Goal: Obtain resource: Obtain resource

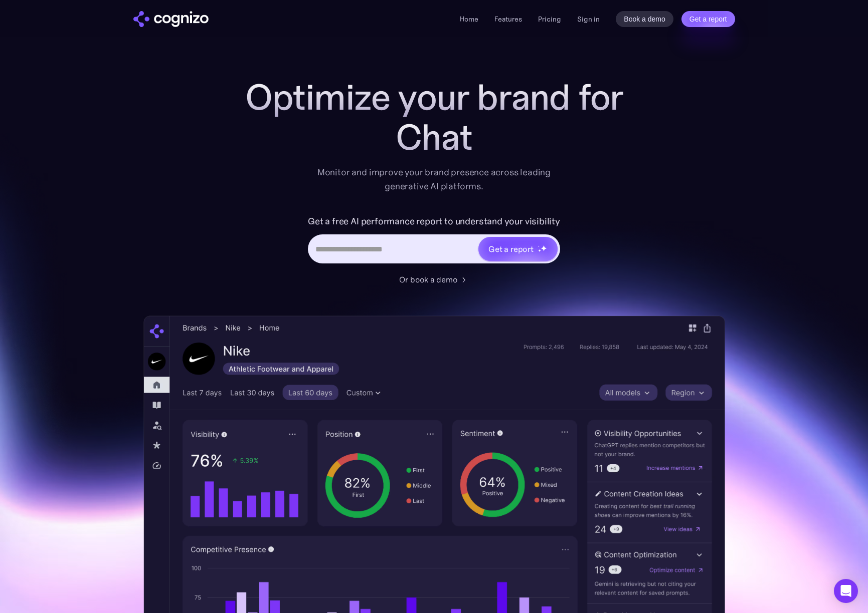
click at [365, 250] on input "Hero URL Input Form" at bounding box center [393, 249] width 168 height 19
type input "**********"
click at [495, 250] on div "Get a report" at bounding box center [510, 249] width 45 height 12
type input "**********"
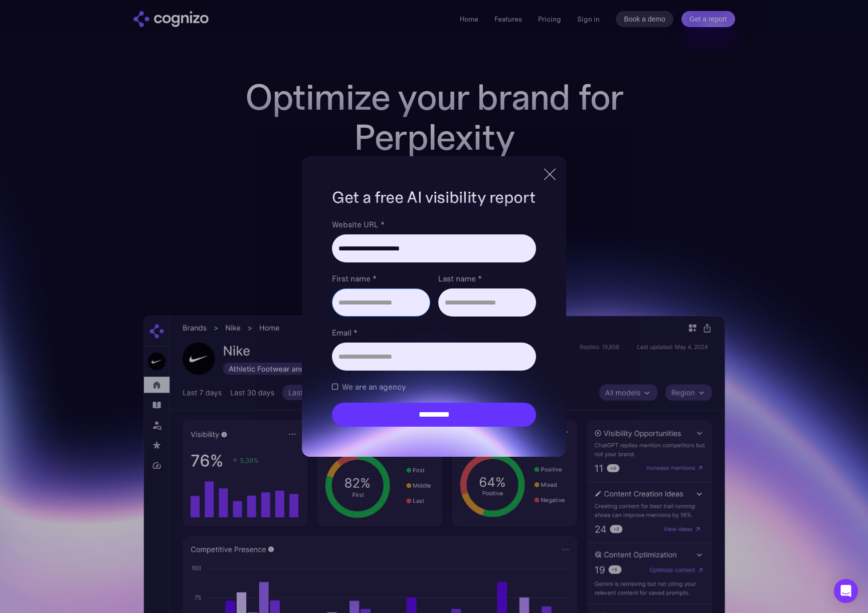
click at [353, 305] on input "First name *" at bounding box center [381, 303] width 98 height 28
type input "*******"
type input "**********"
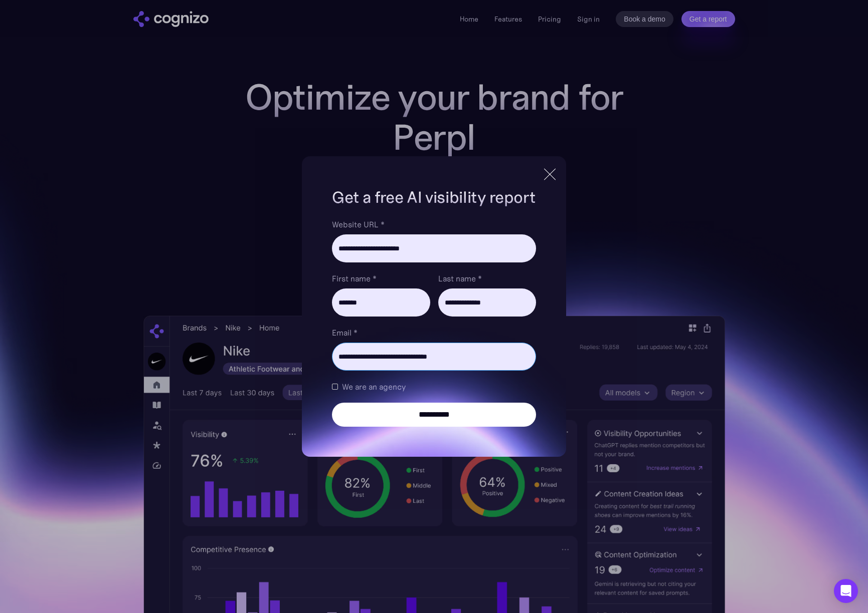
type input "**********"
click at [409, 410] on input "**********" at bounding box center [433, 415] width 203 height 24
type input "**********"
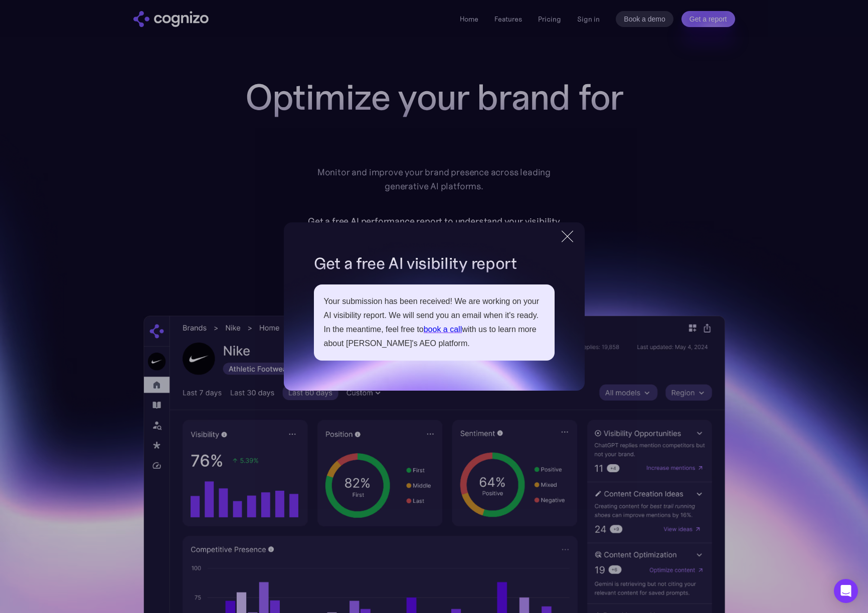
click at [639, 196] on div "**********" at bounding box center [434, 306] width 868 height 613
click at [564, 235] on div at bounding box center [567, 237] width 17 height 18
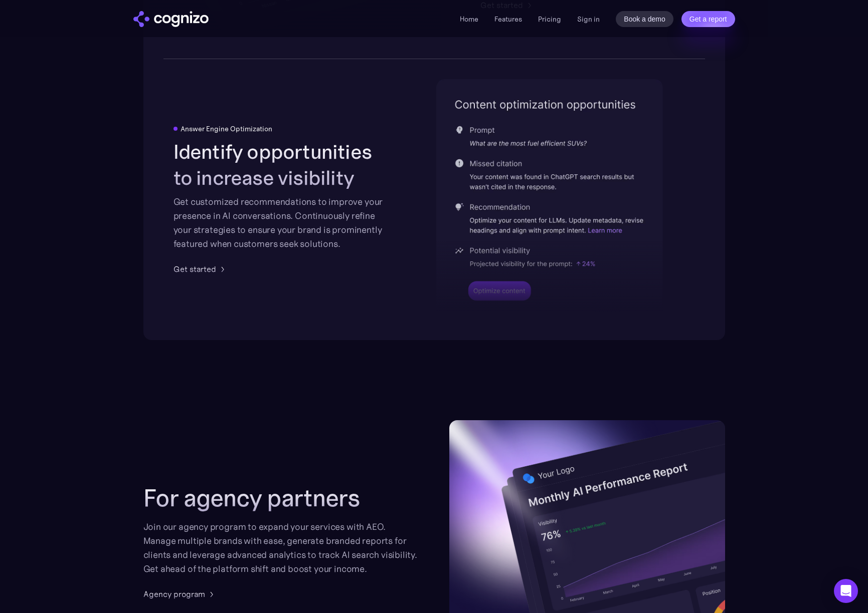
scroll to position [2278, 0]
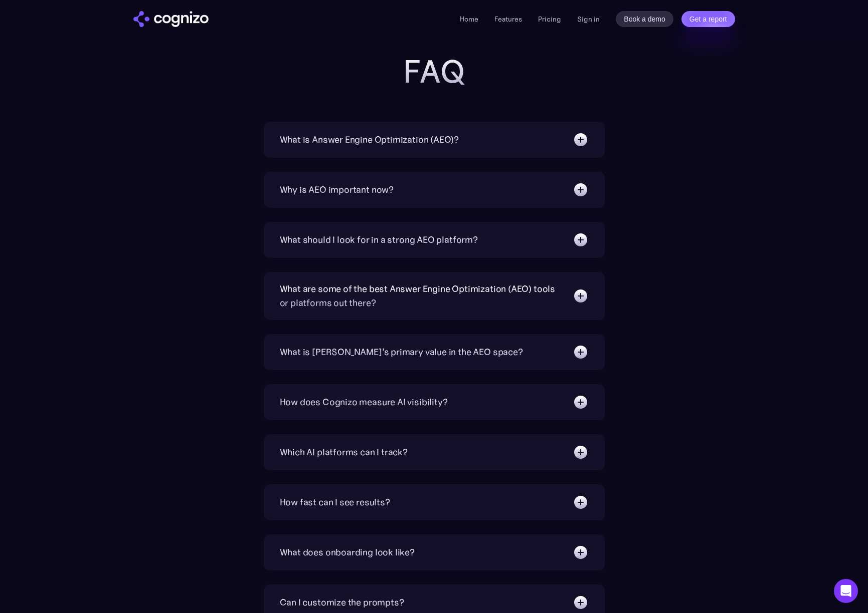
scroll to position [3397, 0]
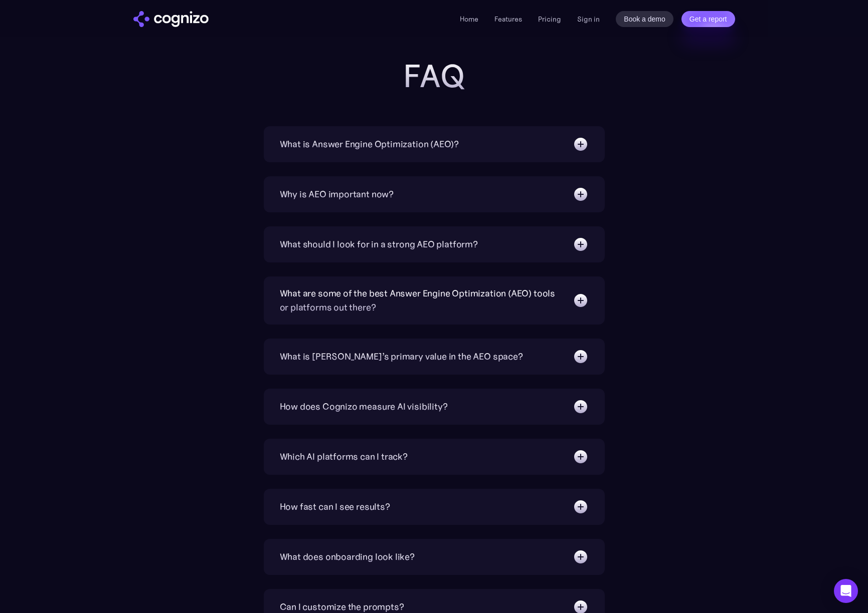
click at [579, 193] on img at bounding box center [580, 194] width 16 height 16
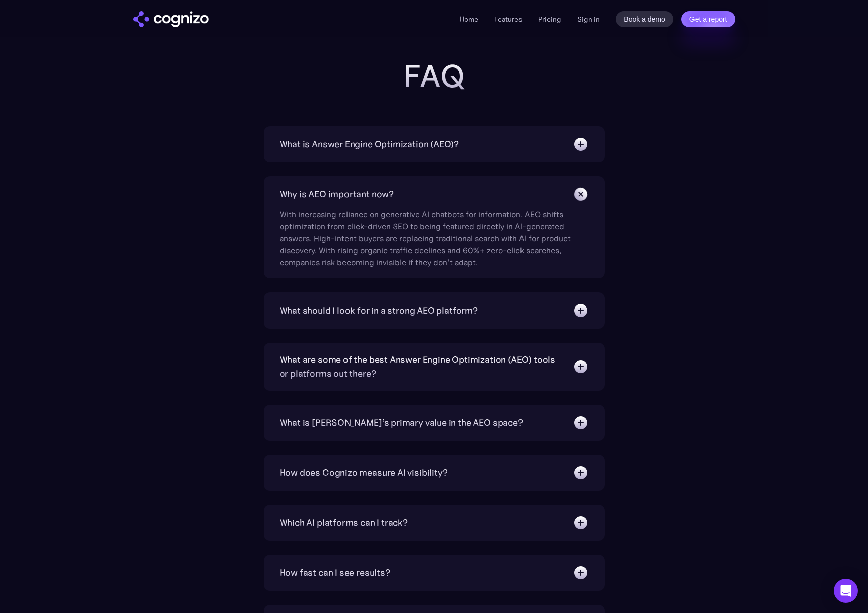
click at [583, 148] on img at bounding box center [580, 144] width 16 height 16
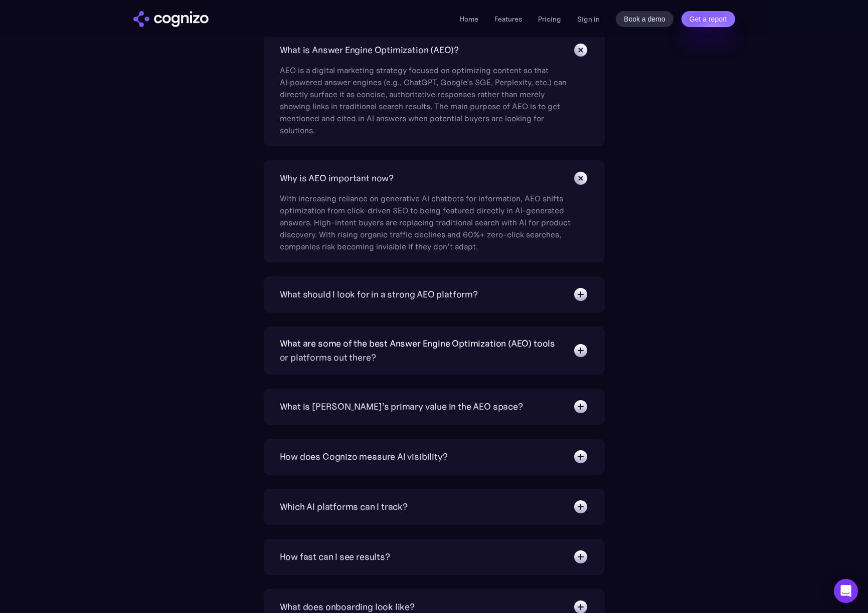
scroll to position [3486, 0]
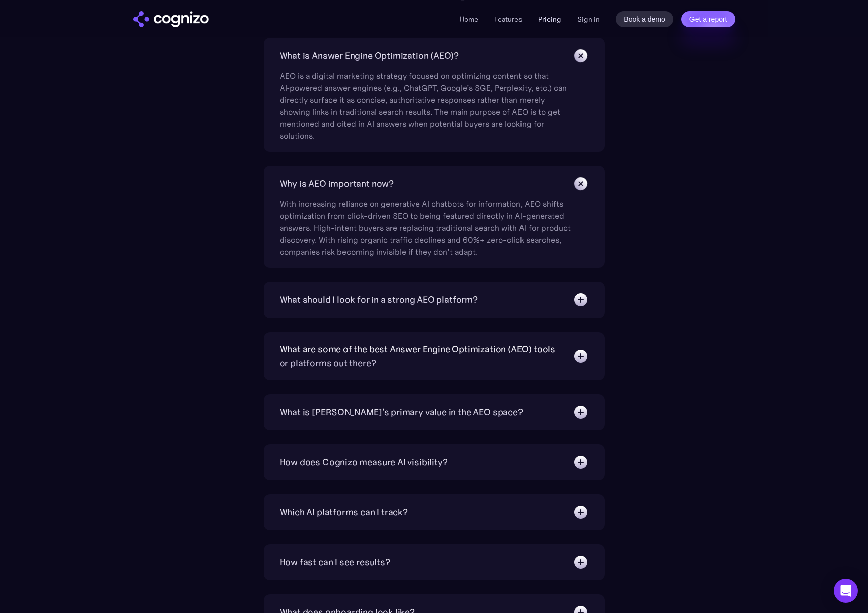
click at [560, 18] on link "Pricing" at bounding box center [549, 19] width 23 height 9
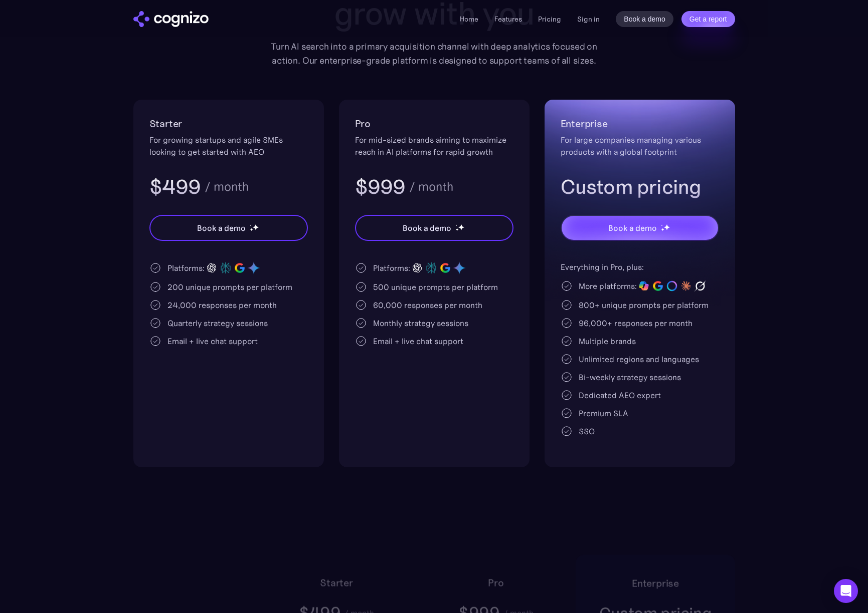
scroll to position [142, 0]
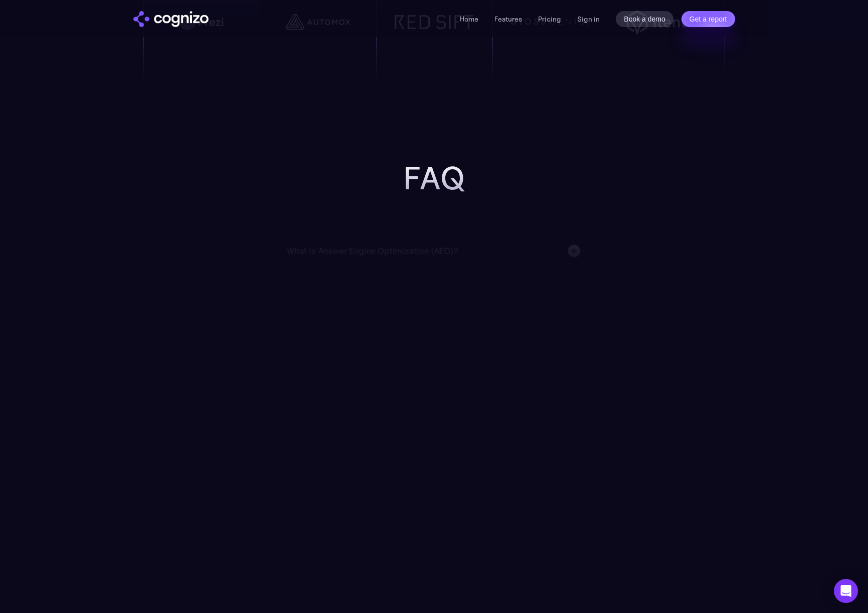
scroll to position [2395, 0]
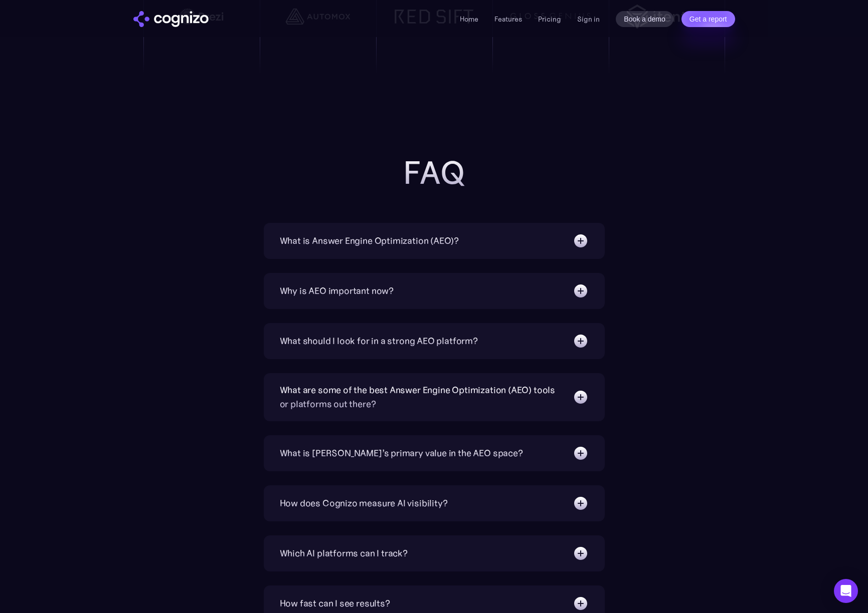
click at [578, 246] on img at bounding box center [580, 241] width 16 height 16
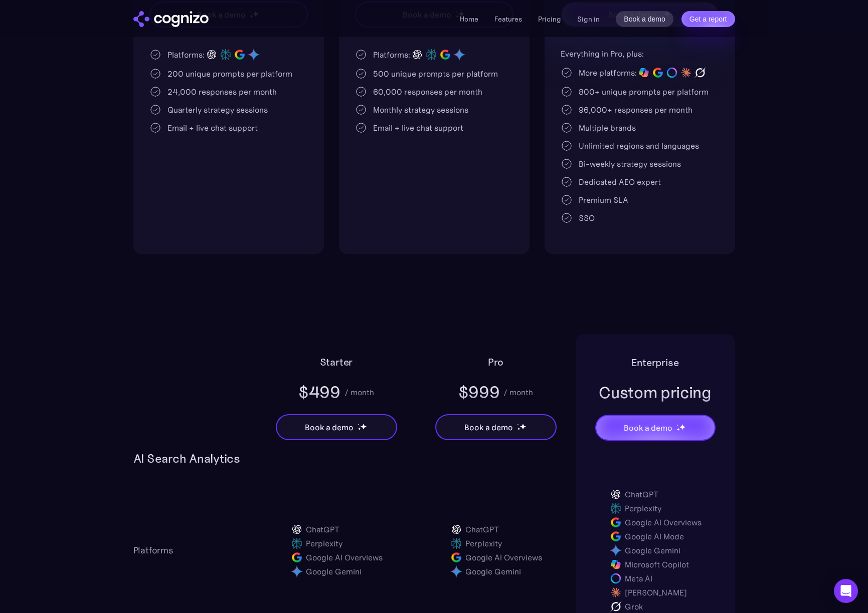
scroll to position [167, 0]
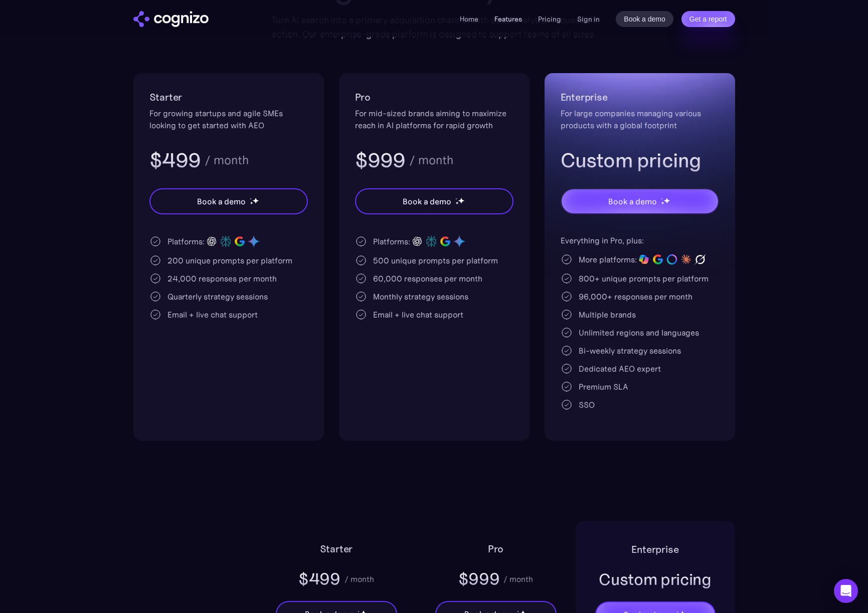
click at [515, 15] on link "Features" at bounding box center [508, 19] width 28 height 9
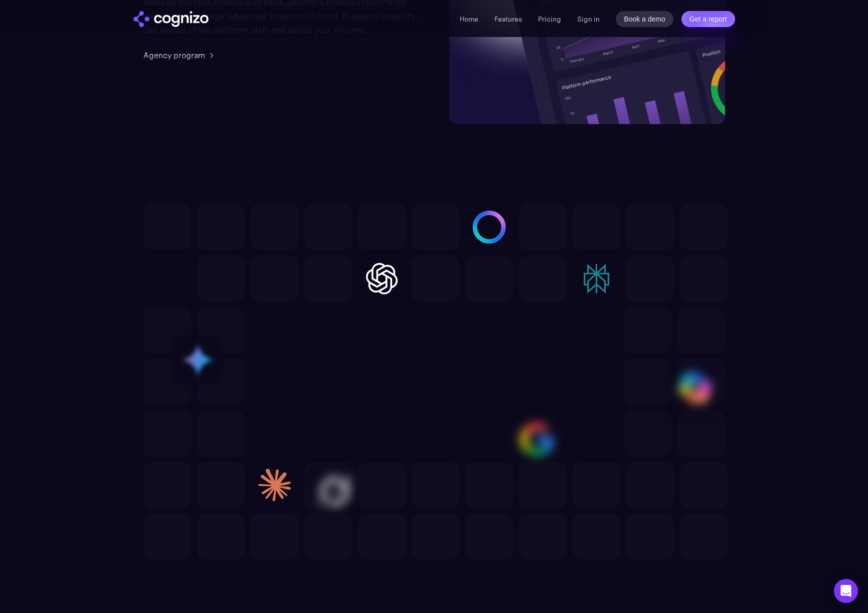
scroll to position [2830, 0]
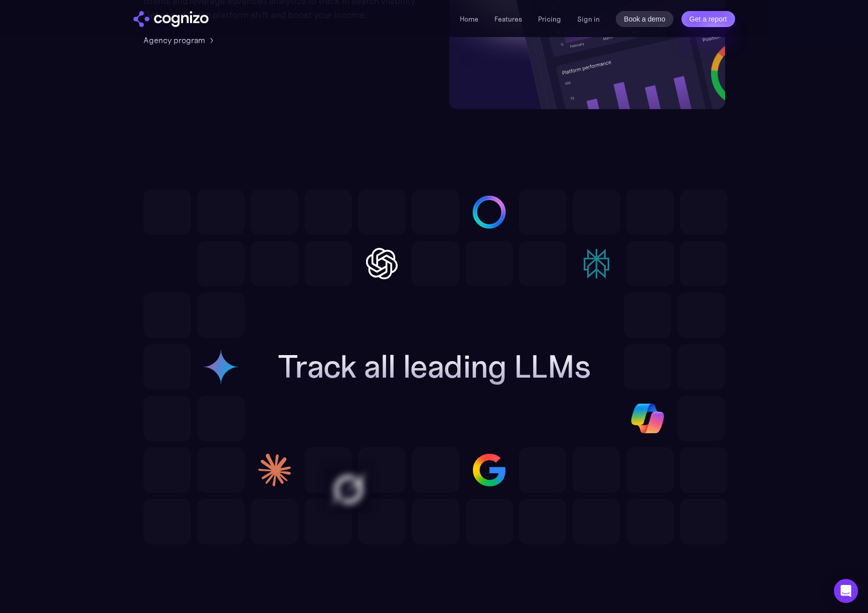
click at [455, 23] on div "Home Features Pricing Book a demo Get a report Sign in Book a demo Get a report" at bounding box center [433, 19] width 601 height 16
click at [467, 19] on link "Home" at bounding box center [469, 19] width 19 height 9
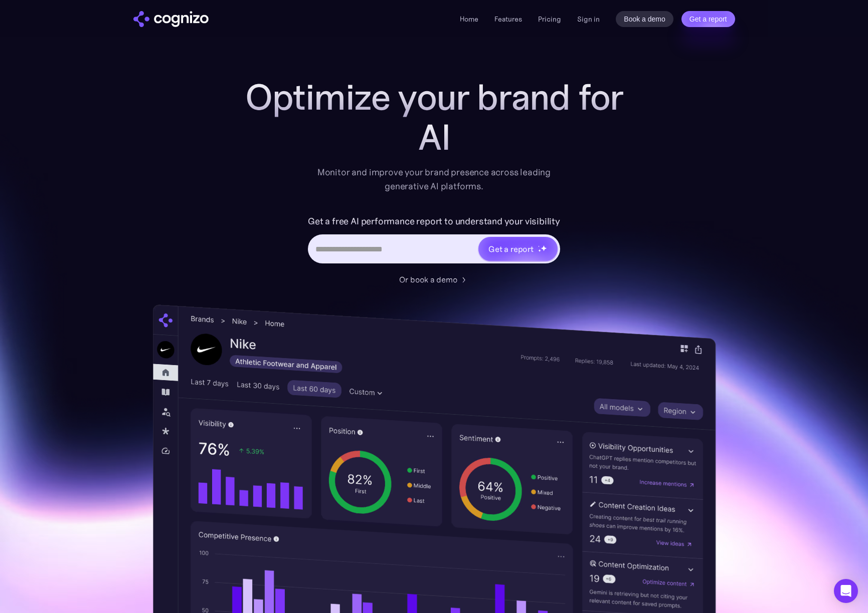
click at [724, 334] on div at bounding box center [433, 526] width 581 height 420
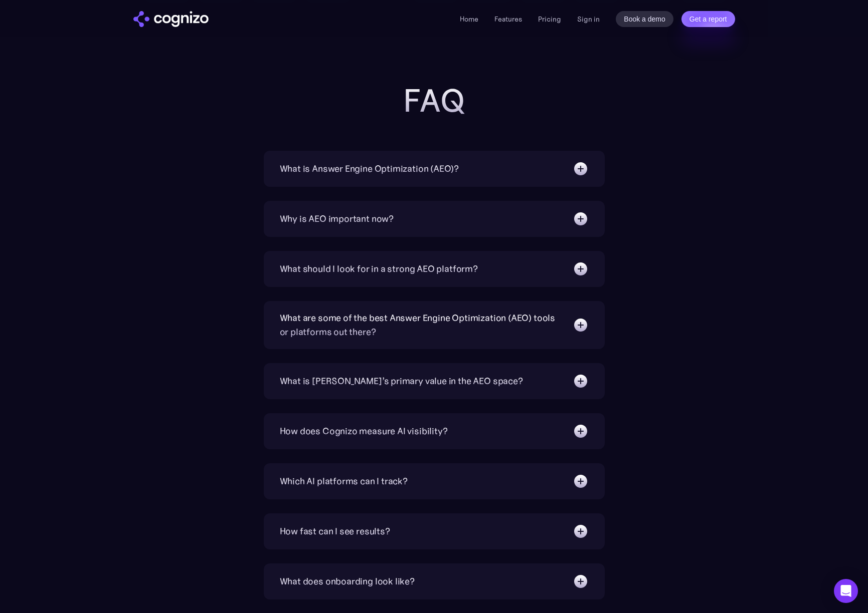
scroll to position [3368, 0]
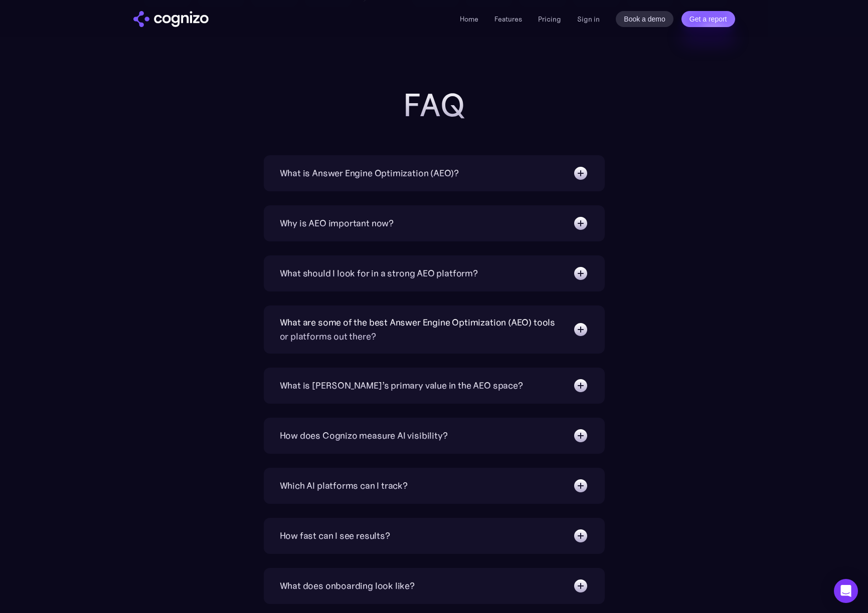
click at [588, 174] on div "What is Answer Engine Optimization (AEO)? AEO is a digital marketing strategy f…" at bounding box center [434, 173] width 341 height 36
click at [581, 178] on img at bounding box center [580, 173] width 16 height 16
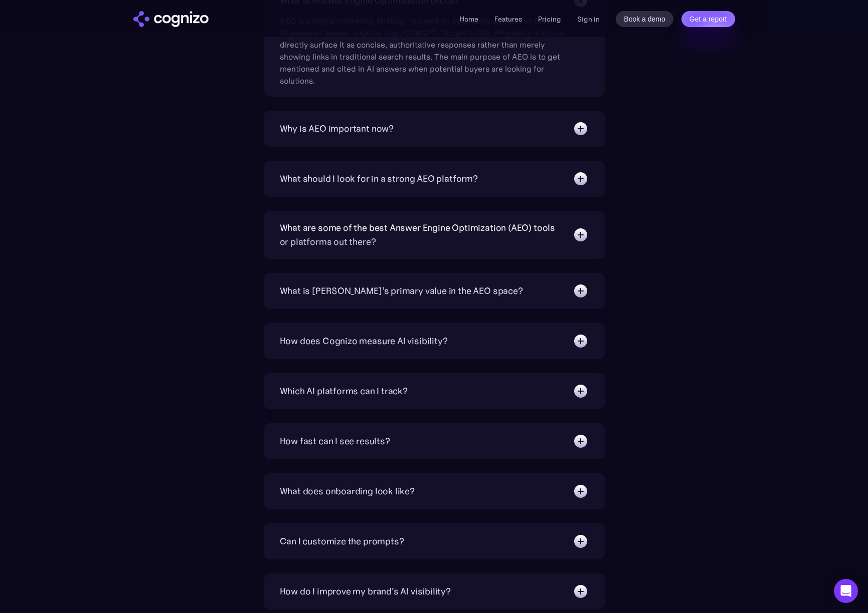
scroll to position [3538, 0]
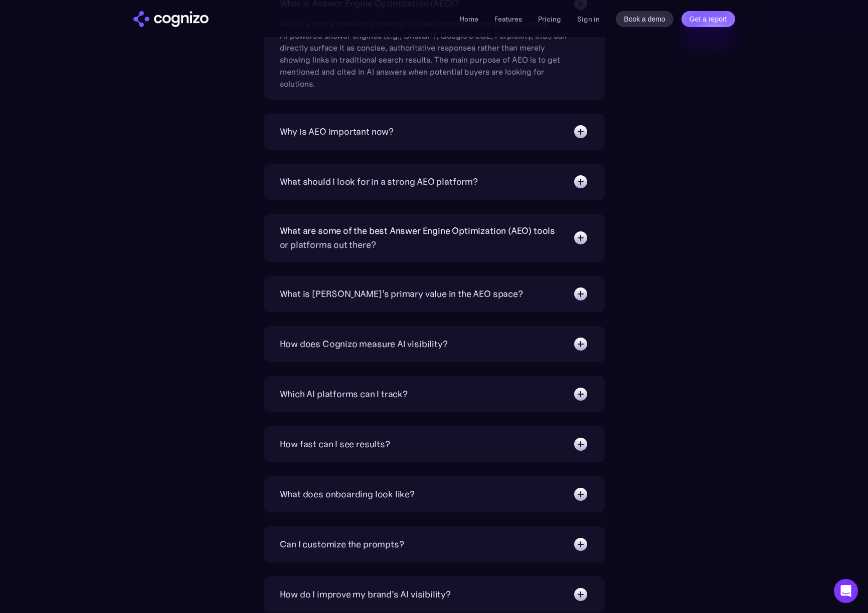
click at [572, 236] on img at bounding box center [580, 238] width 16 height 16
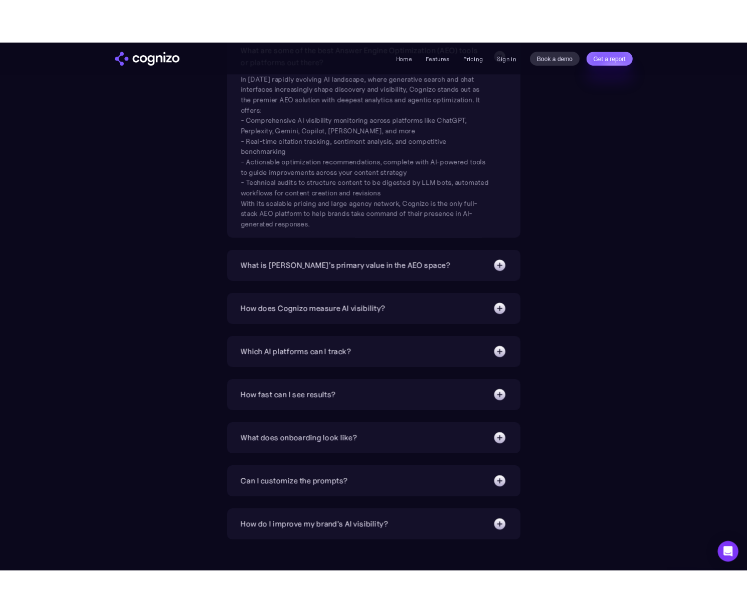
scroll to position [3761, 0]
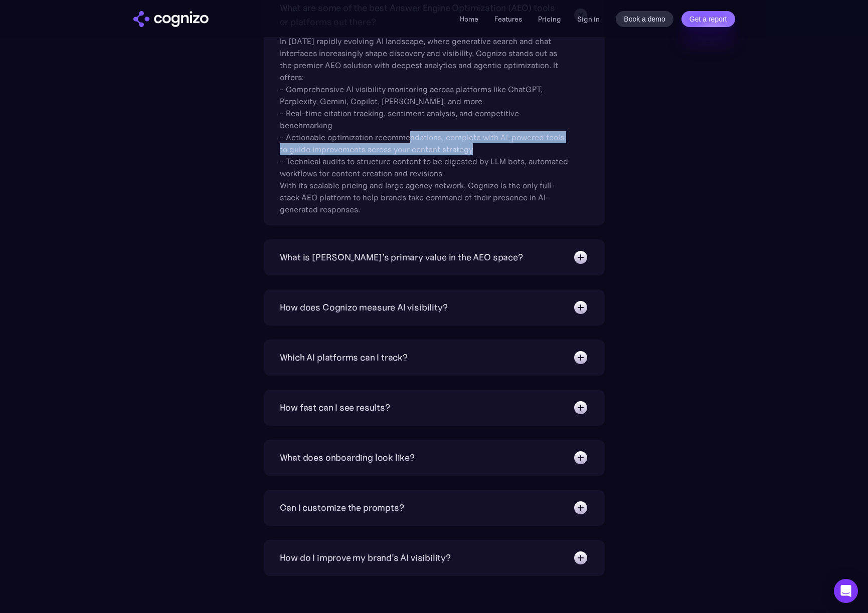
drag, startPoint x: 410, startPoint y: 137, endPoint x: 532, endPoint y: 150, distance: 122.5
click at [532, 150] on div "In today’s rapidly evolving AI landscape, where generative search and chat inte…" at bounding box center [425, 122] width 291 height 186
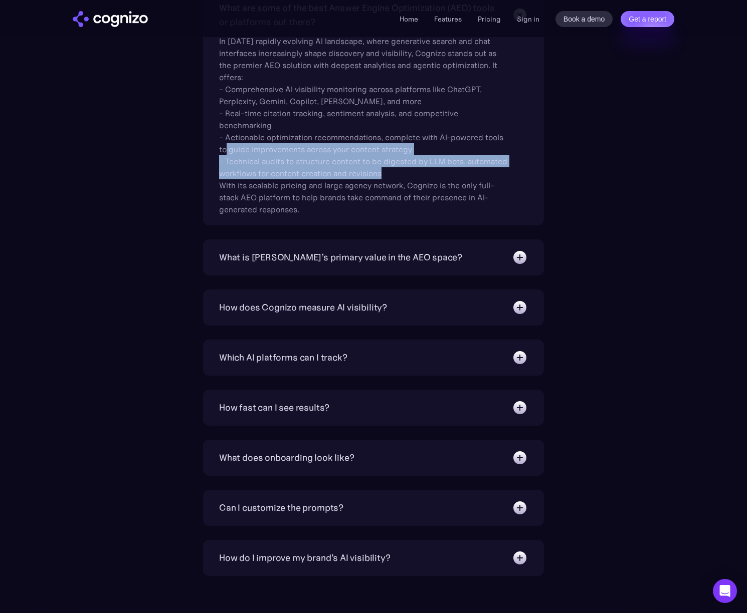
drag, startPoint x: 284, startPoint y: 154, endPoint x: 453, endPoint y: 170, distance: 169.7
click at [453, 170] on div "In today’s rapidly evolving AI landscape, where generative search and chat inte…" at bounding box center [364, 122] width 291 height 186
click at [445, 172] on div "In today’s rapidly evolving AI landscape, where generative search and chat inte…" at bounding box center [364, 122] width 291 height 186
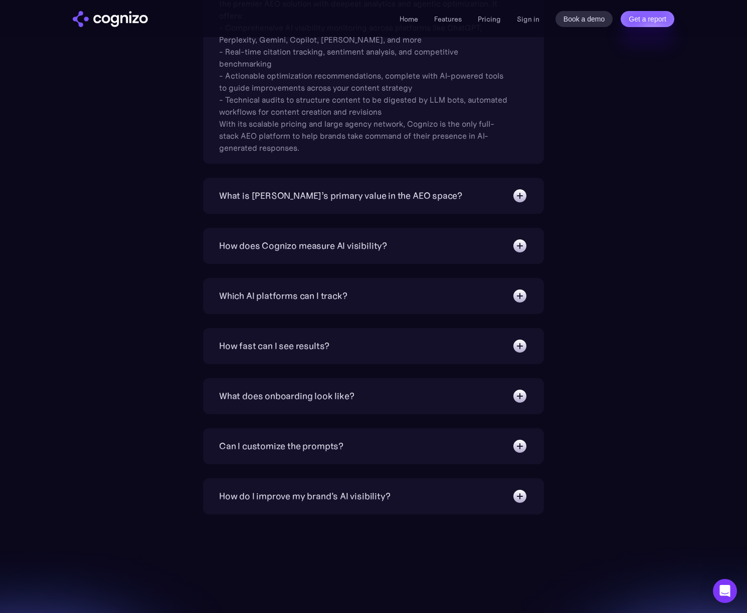
scroll to position [3828, 0]
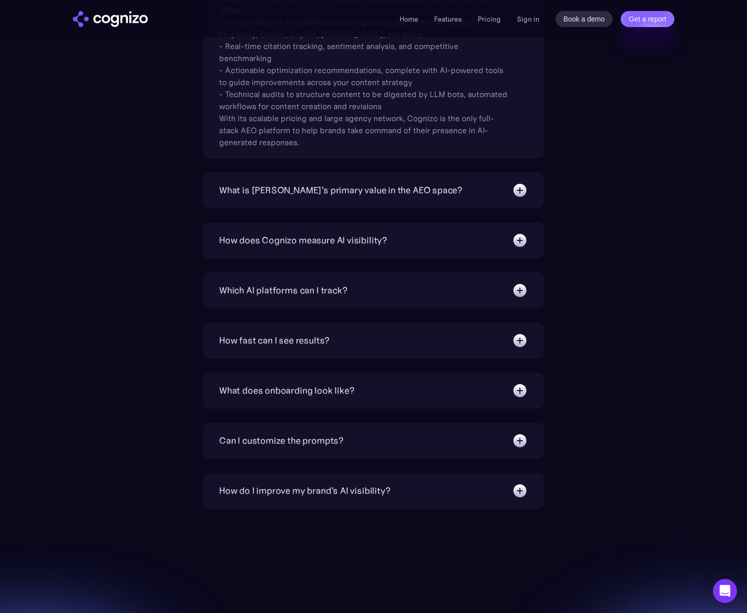
drag, startPoint x: 227, startPoint y: 121, endPoint x: 334, endPoint y: 141, distance: 108.6
click at [334, 141] on div "In today’s rapidly evolving AI landscape, where generative search and chat inte…" at bounding box center [364, 55] width 291 height 186
click at [329, 141] on div "In today’s rapidly evolving AI landscape, where generative search and chat inte…" at bounding box center [364, 55] width 291 height 186
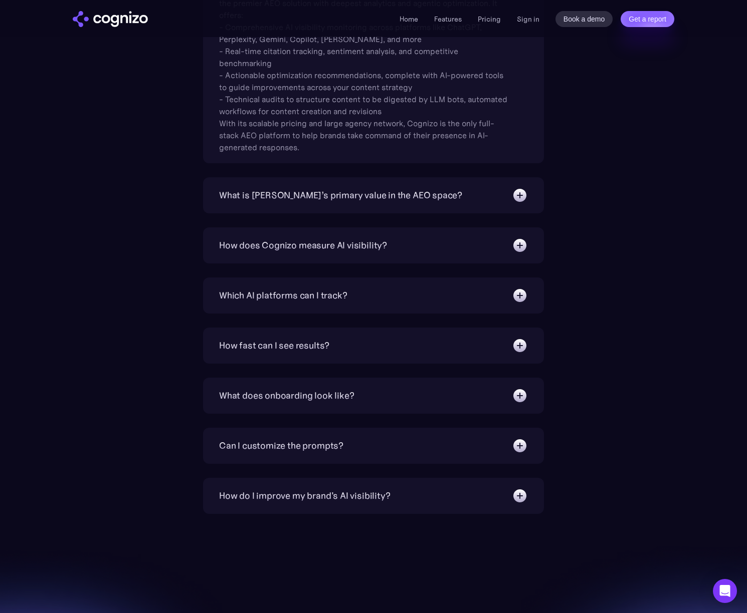
scroll to position [3836, 0]
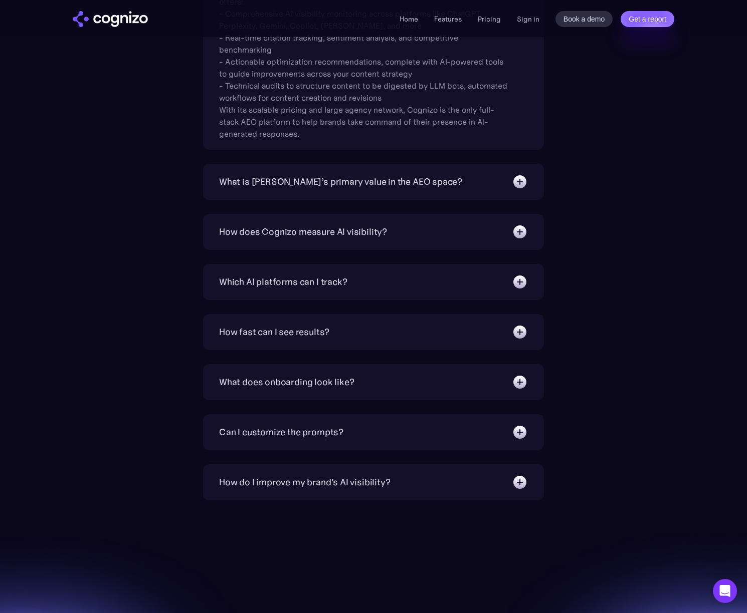
click at [359, 241] on div "How does Cognizo measure AI visibility? We run prompts on each AI platform cont…" at bounding box center [373, 232] width 341 height 36
click at [359, 233] on div "How does Cognizo measure AI visibility?" at bounding box center [303, 232] width 168 height 14
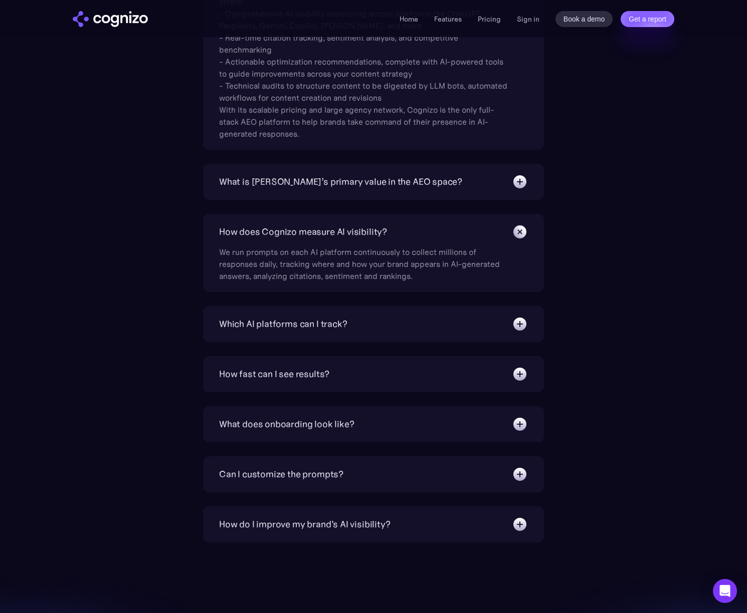
click at [339, 328] on div "Which AI platforms can I track?" at bounding box center [283, 324] width 128 height 14
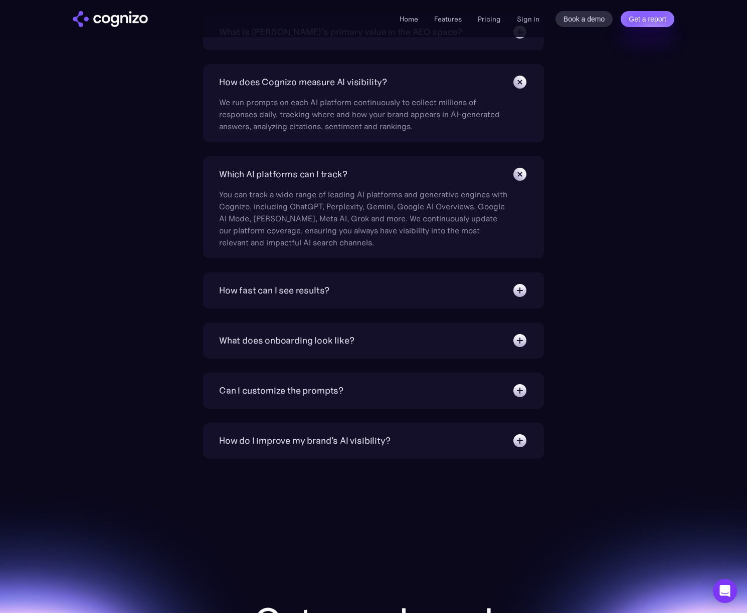
scroll to position [3999, 0]
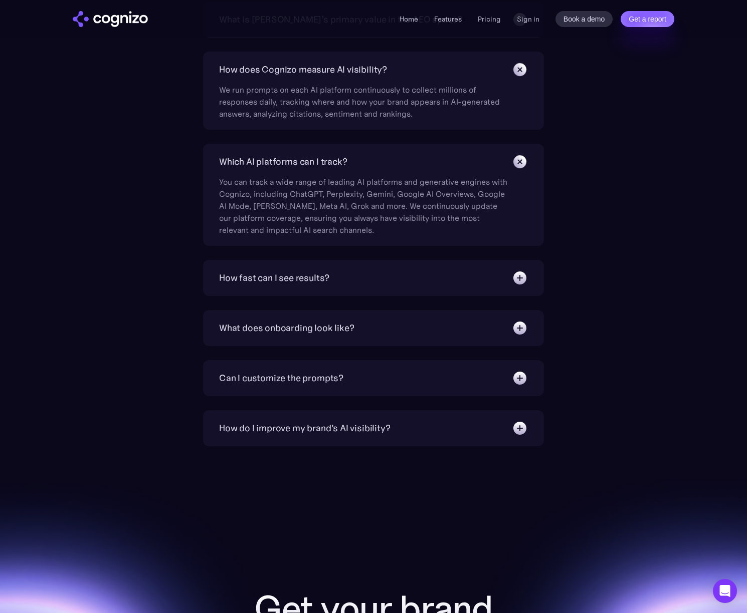
click at [282, 283] on div "How fast can I see results?" at bounding box center [274, 278] width 110 height 14
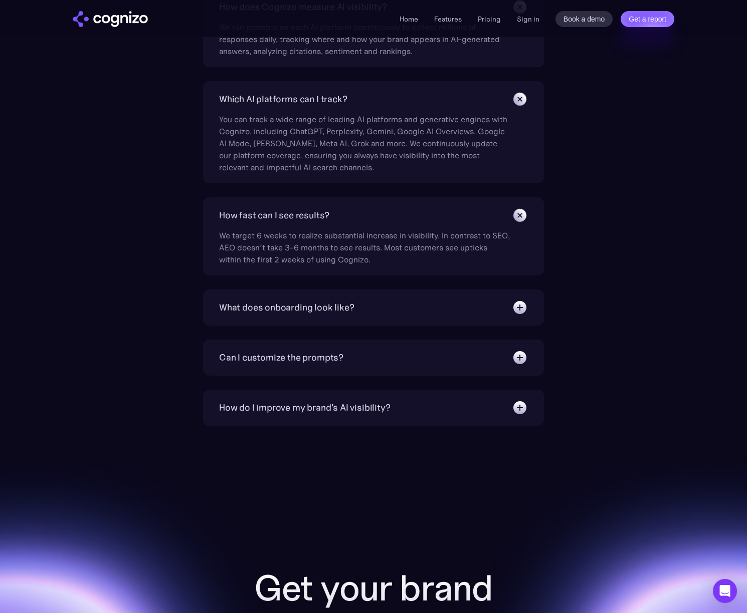
scroll to position [4066, 0]
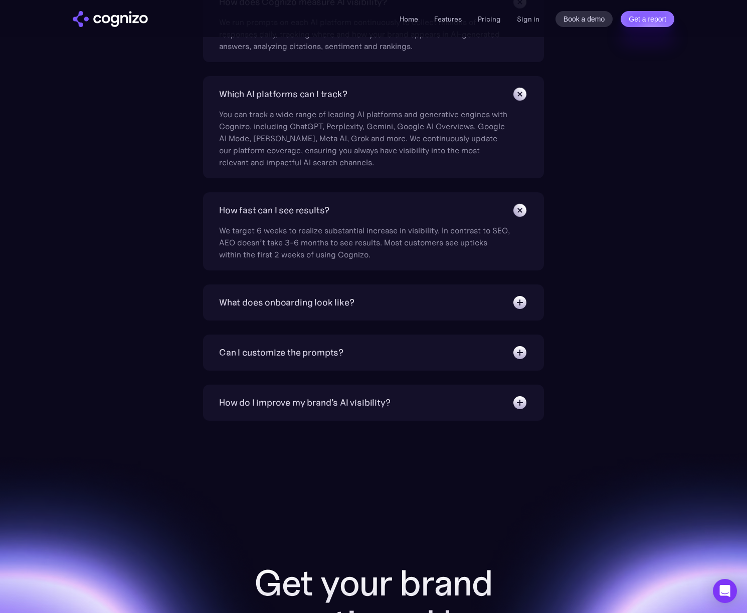
click at [335, 306] on div "What does onboarding look like?" at bounding box center [286, 303] width 135 height 14
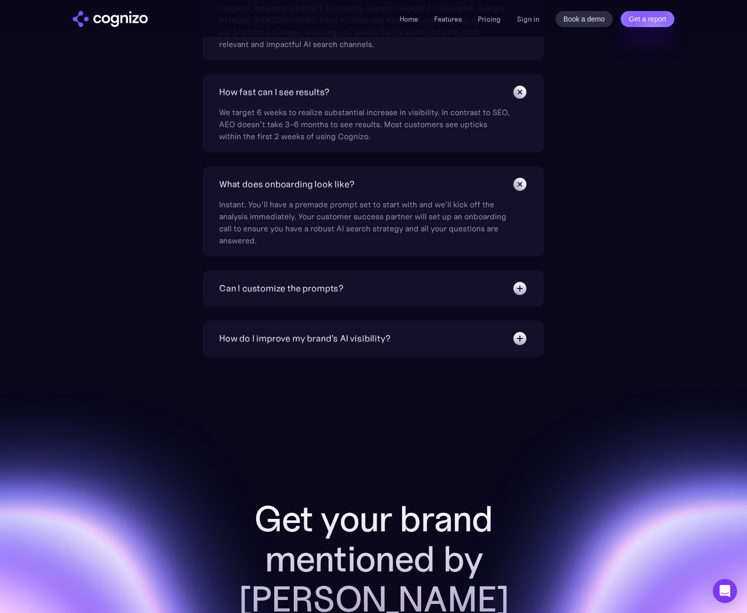
scroll to position [4186, 0]
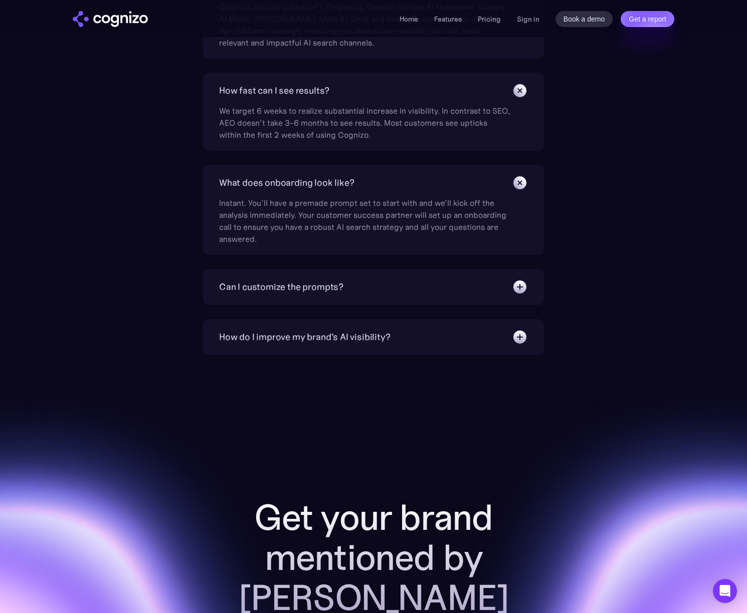
click at [328, 280] on div "Can I customize the prompts?" at bounding box center [281, 287] width 124 height 14
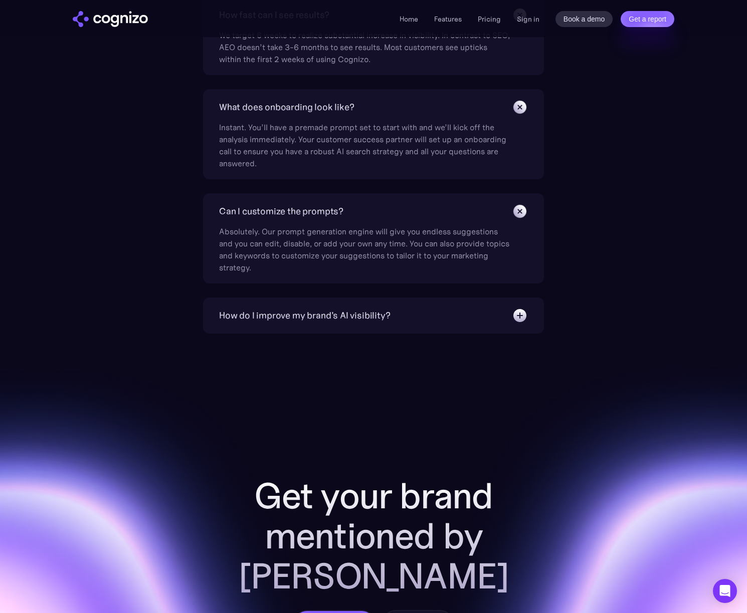
scroll to position [4263, 0]
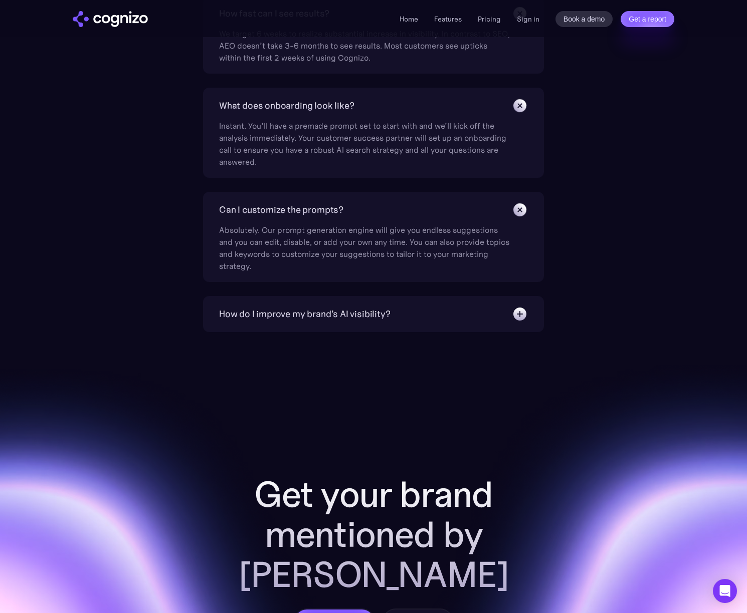
click at [335, 314] on div "How do I improve my brand's AI visibility?" at bounding box center [304, 314] width 171 height 14
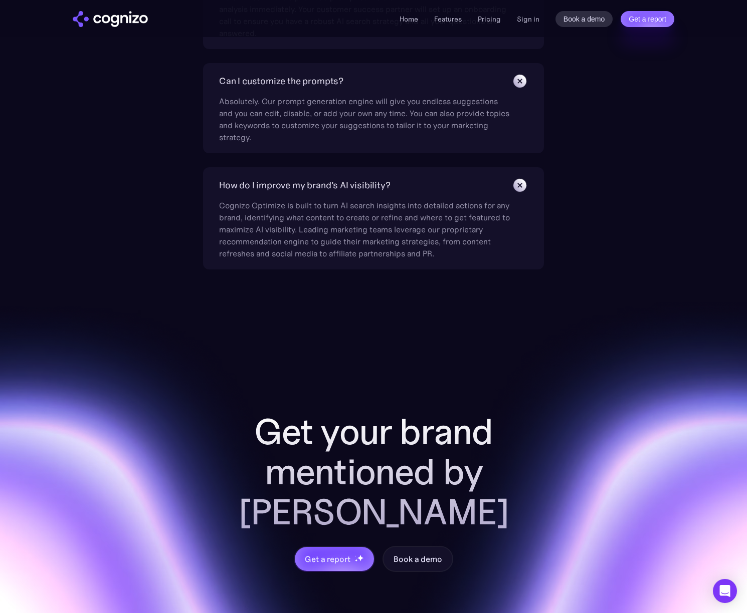
scroll to position [4393, 0]
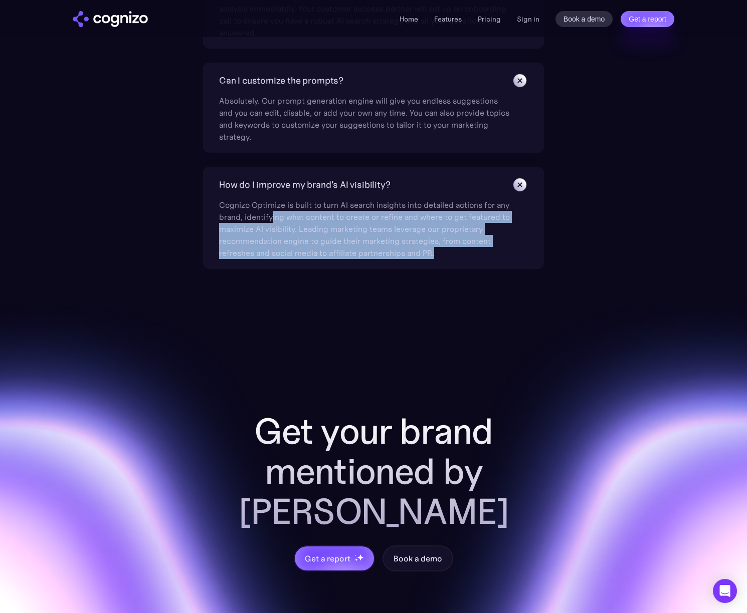
drag, startPoint x: 274, startPoint y: 218, endPoint x: 533, endPoint y: 250, distance: 261.6
click at [533, 250] on div "How do I improve my brand's AI visibility? Cognizo Optimize is built to turn AI…" at bounding box center [373, 218] width 341 height 102
click at [541, 254] on div "How do I improve my brand's AI visibility? Cognizo Optimize is built to turn AI…" at bounding box center [373, 218] width 341 height 102
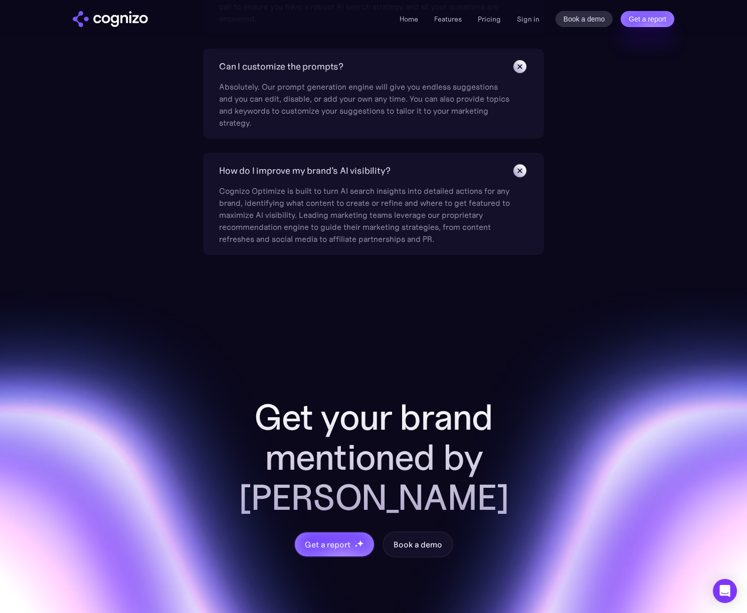
scroll to position [4408, 0]
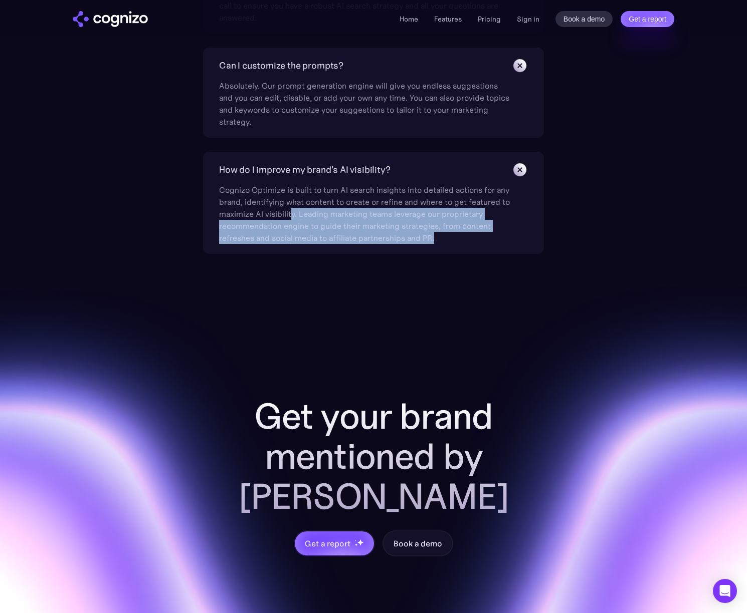
drag, startPoint x: 292, startPoint y: 212, endPoint x: 448, endPoint y: 239, distance: 158.6
click at [439, 235] on div "Cognizo Optimize is built to turn AI search insights into detailed actions for …" at bounding box center [364, 211] width 291 height 66
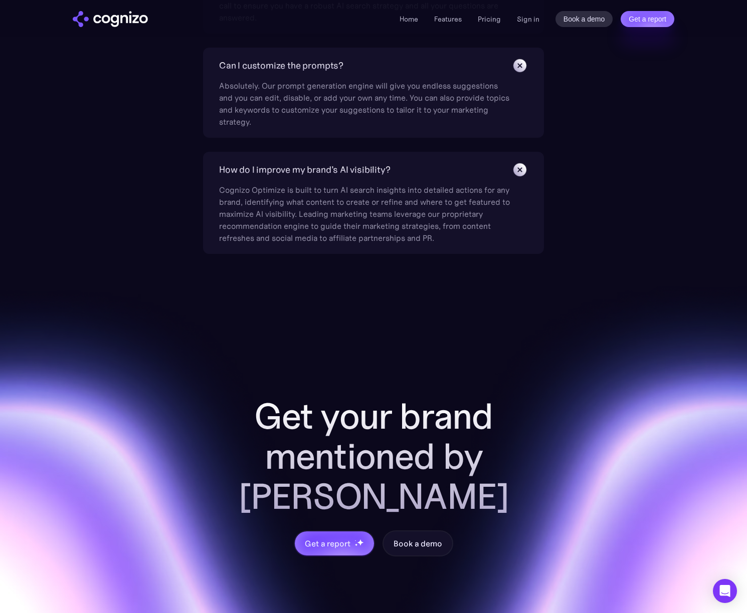
click at [448, 239] on div "Cognizo Optimize is built to turn AI search insights into detailed actions for …" at bounding box center [364, 211] width 291 height 66
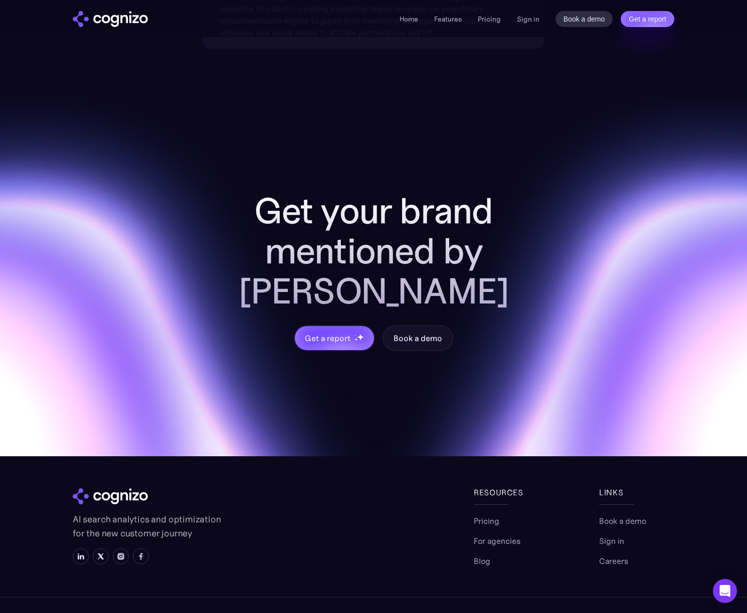
scroll to position [4616, 0]
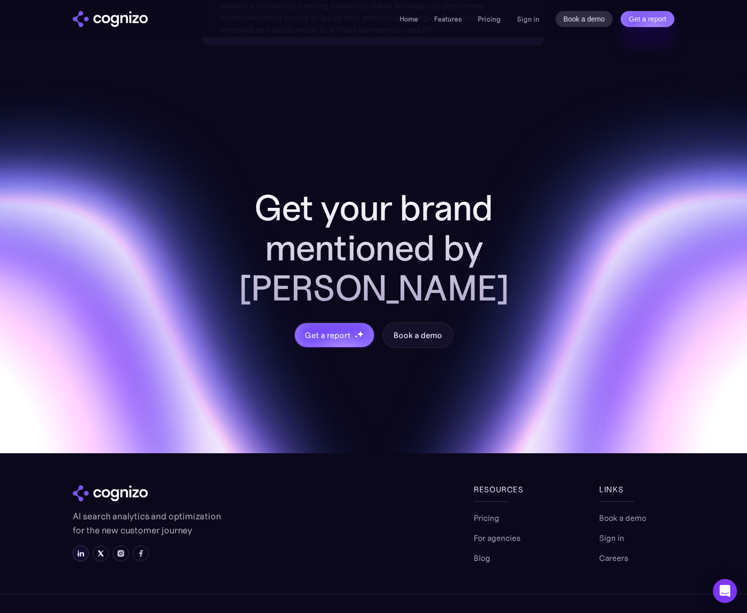
click at [77, 550] on img at bounding box center [81, 554] width 8 height 8
click at [479, 552] on link "Blog" at bounding box center [482, 558] width 17 height 12
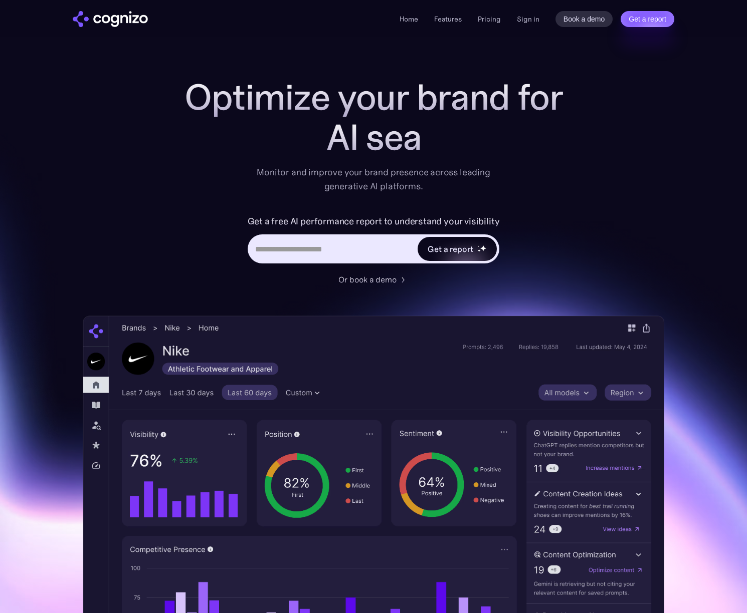
drag, startPoint x: 555, startPoint y: 214, endPoint x: 429, endPoint y: 250, distance: 130.4
click at [554, 214] on div "Get a free AI performance report to understand your visibility Get a report" at bounding box center [373, 243] width 401 height 60
click at [372, 253] on input "Hero URL Input Form" at bounding box center [333, 249] width 168 height 19
type input "**********"
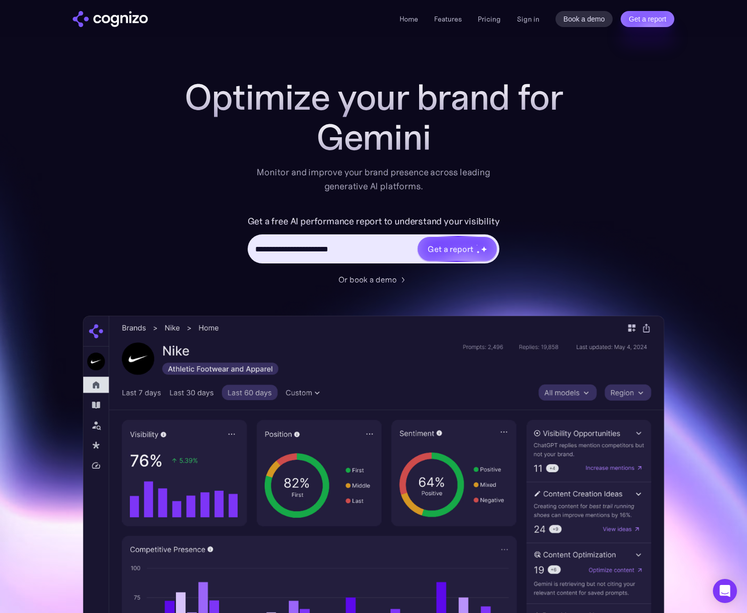
click at [465, 249] on div "Get a report" at bounding box center [449, 249] width 45 height 12
type input "**********"
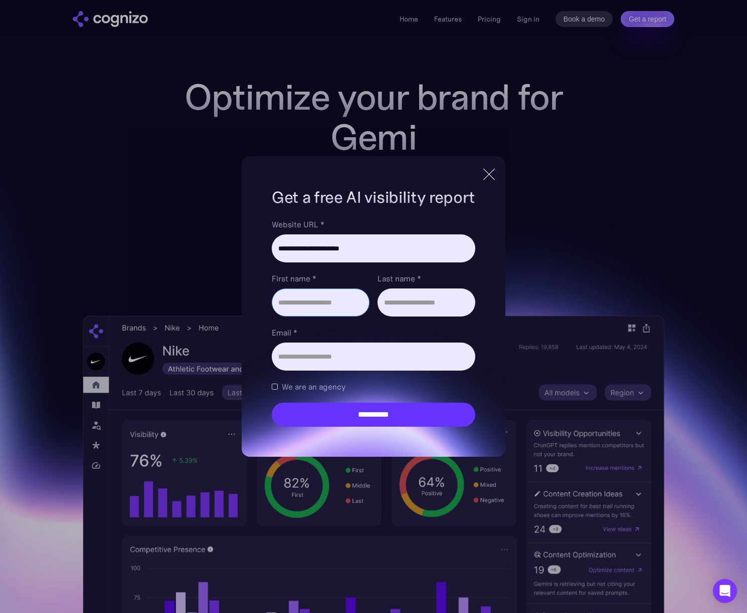
click at [319, 309] on input "First name *" at bounding box center [321, 303] width 98 height 28
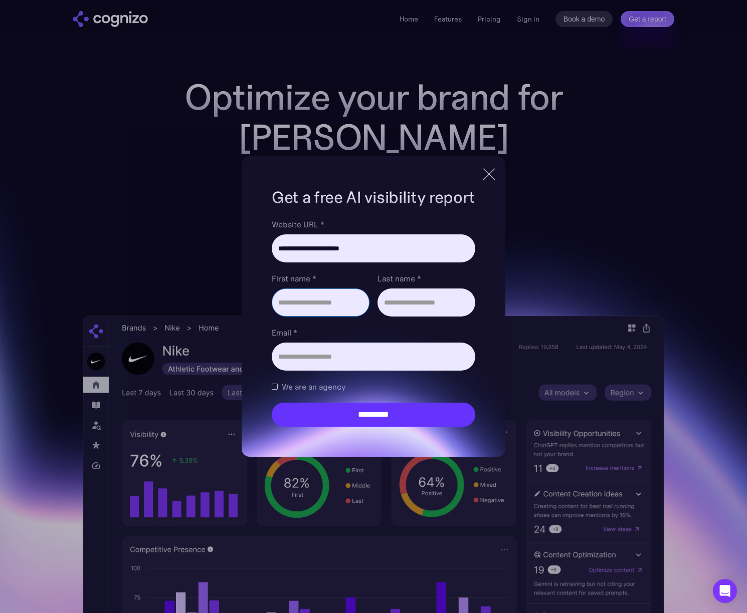
type input "*******"
type input "**********"
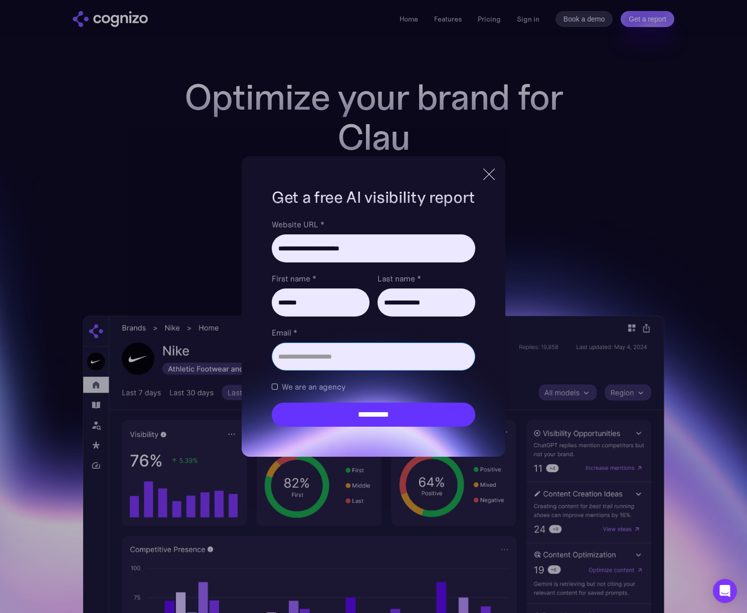
click at [379, 360] on input "Email *" at bounding box center [373, 357] width 203 height 28
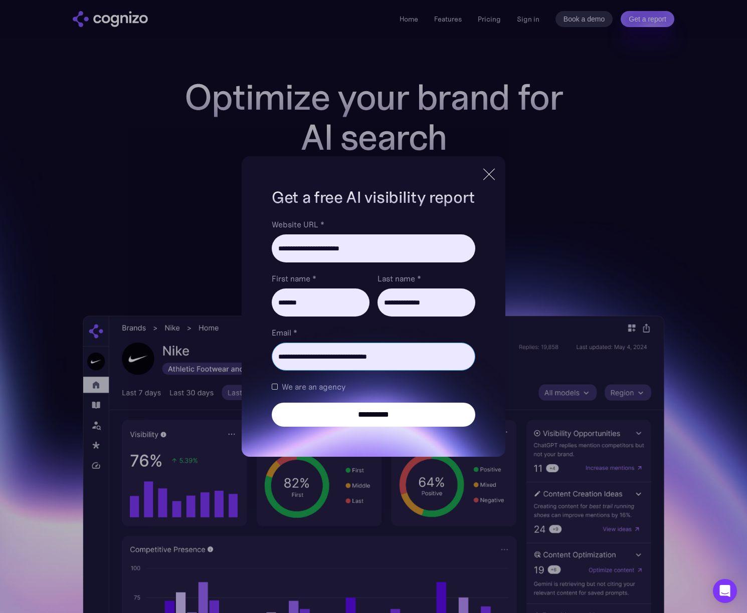
type input "**********"
click at [390, 411] on input "**********" at bounding box center [373, 415] width 203 height 24
type input "**********"
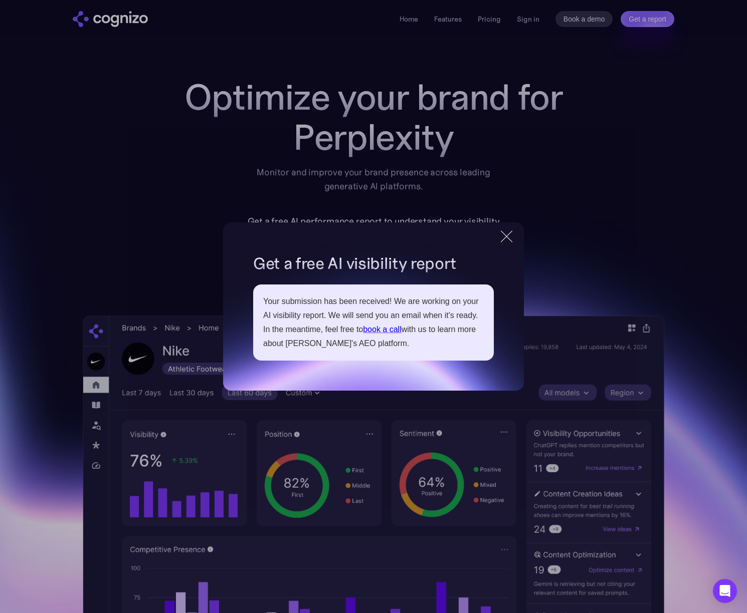
click at [500, 239] on div at bounding box center [506, 237] width 17 height 18
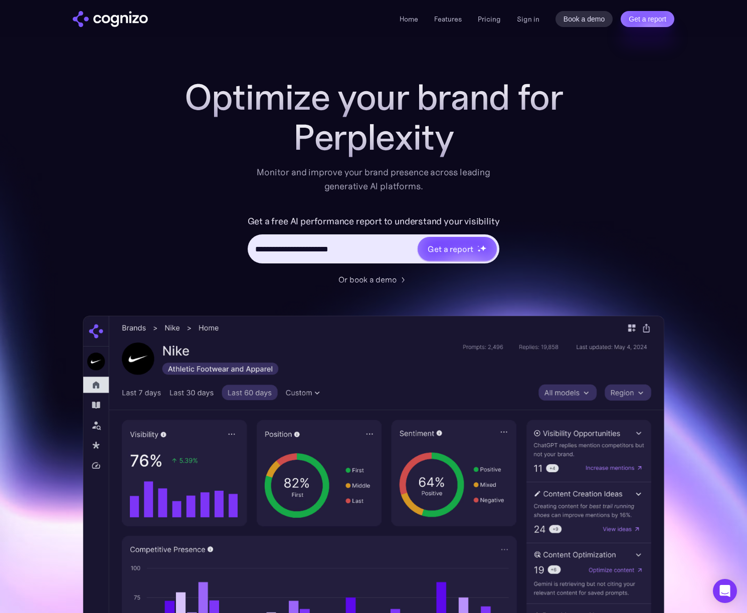
drag, startPoint x: 171, startPoint y: 140, endPoint x: 148, endPoint y: 138, distance: 23.2
click at [168, 140] on div "**********" at bounding box center [373, 406] width 581 height 659
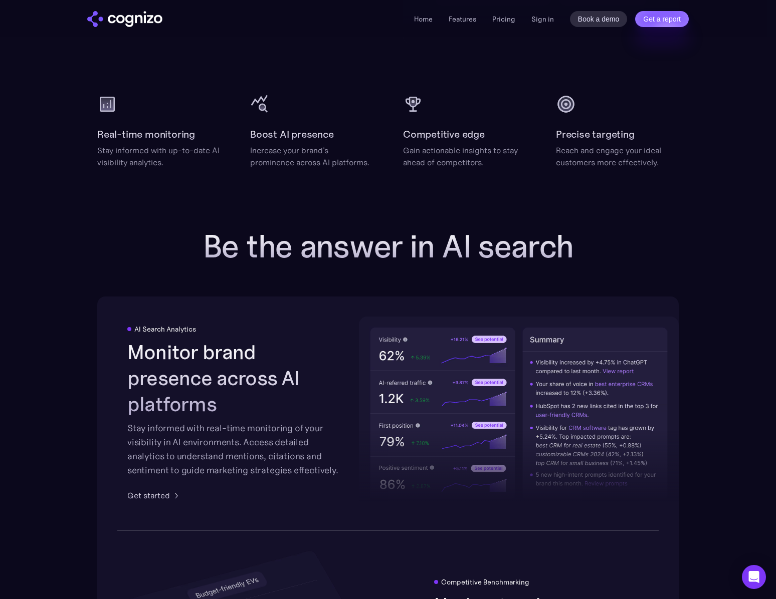
scroll to position [1526, 0]
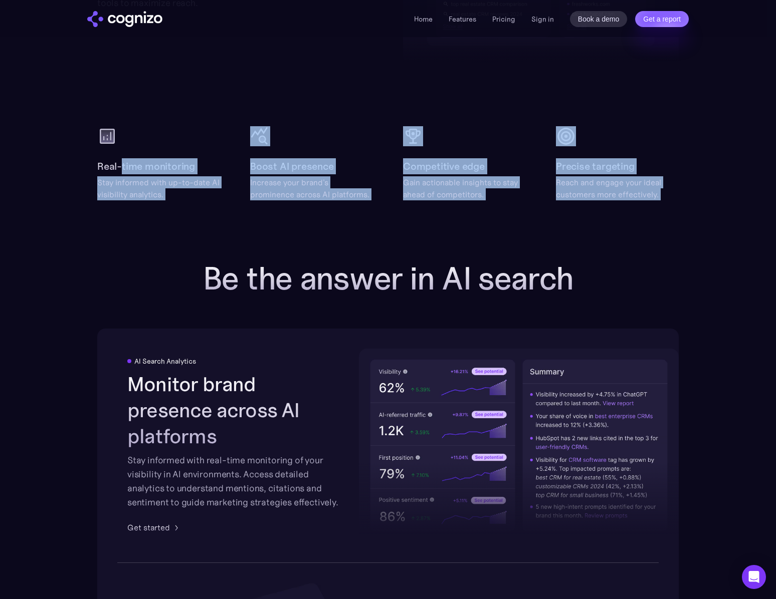
drag, startPoint x: 123, startPoint y: 165, endPoint x: 180, endPoint y: 202, distance: 68.4
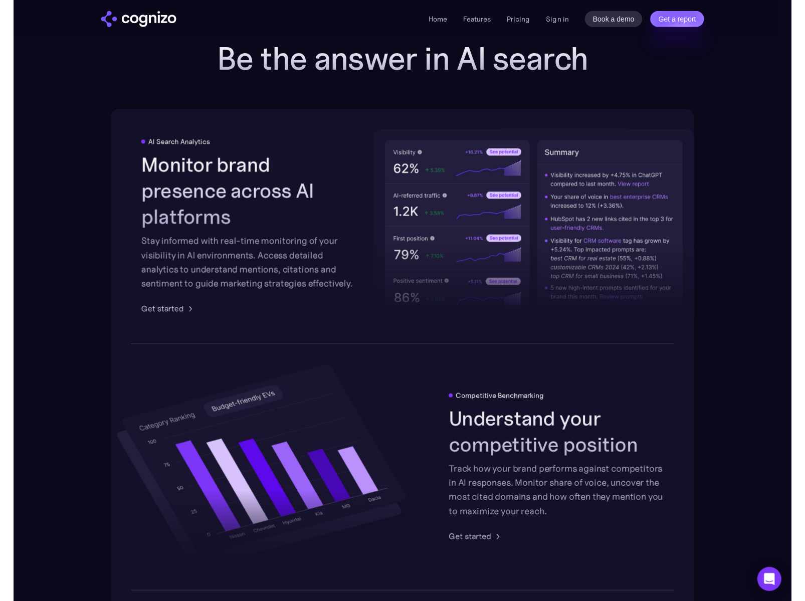
scroll to position [1751, 0]
